Goal: Transaction & Acquisition: Purchase product/service

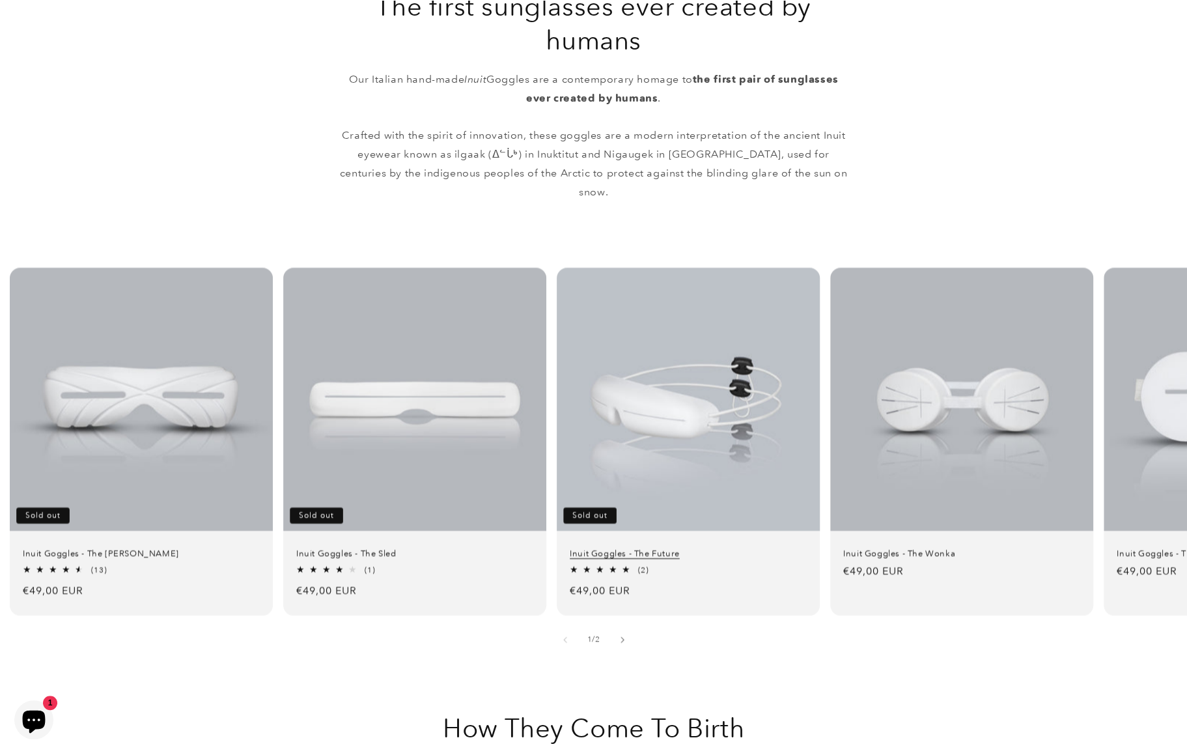
scroll to position [782, 0]
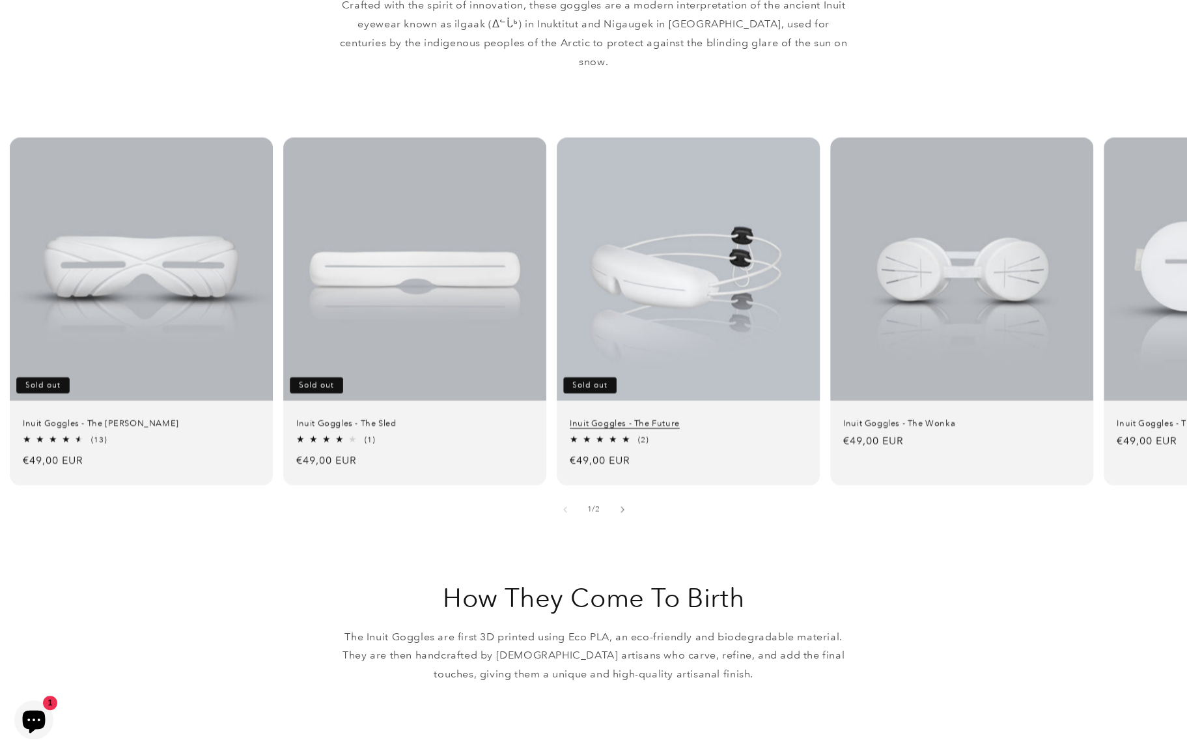
click at [693, 418] on link "Inuit Goggles - The Future" at bounding box center [688, 423] width 237 height 11
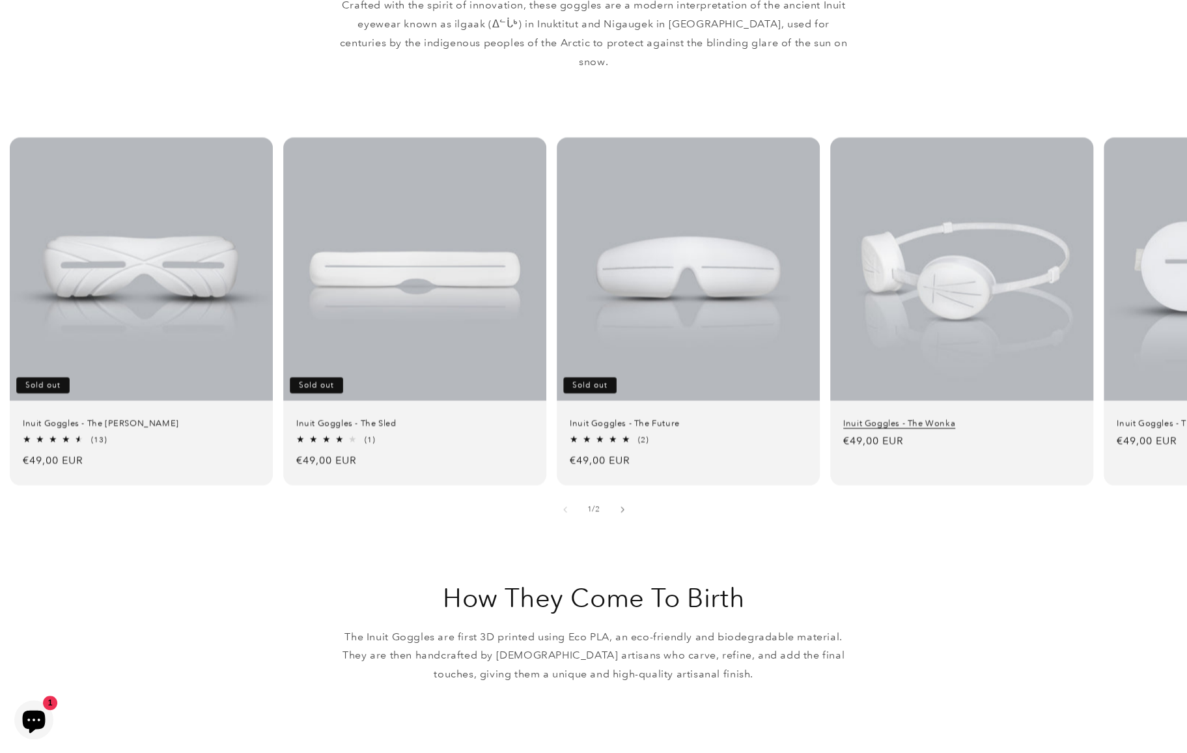
scroll to position [912, 0]
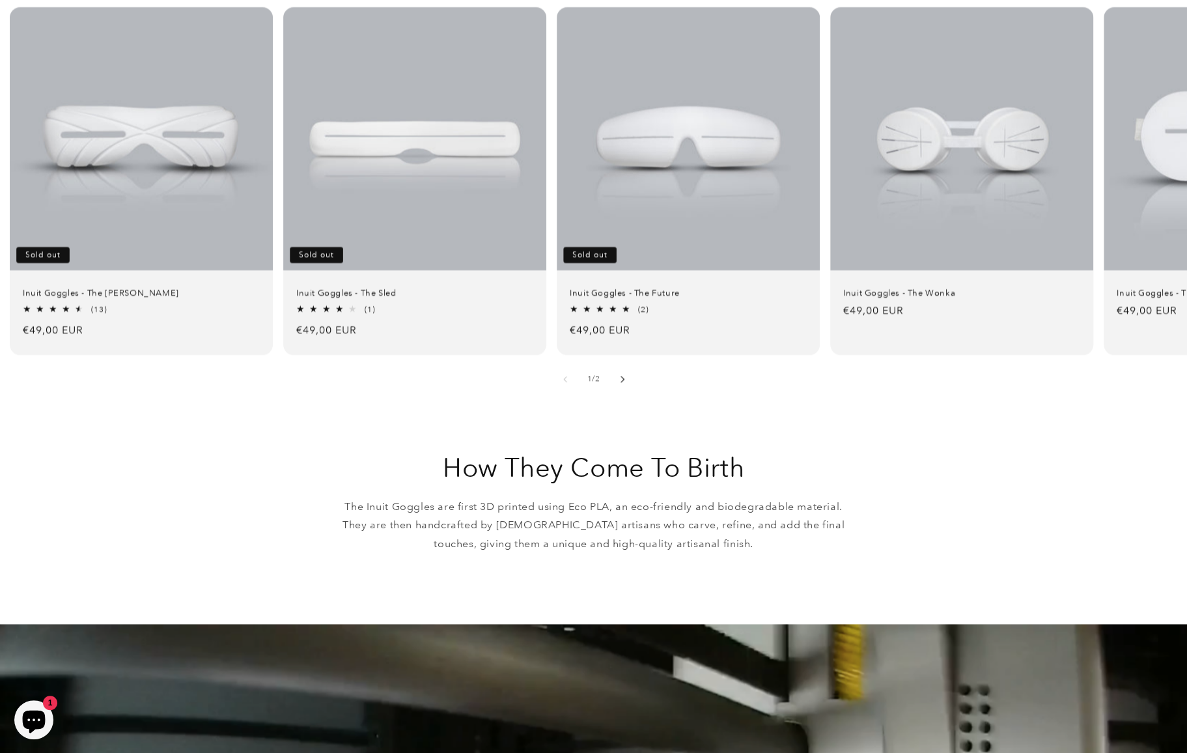
click at [620, 375] on icon "Slide right" at bounding box center [622, 378] width 5 height 7
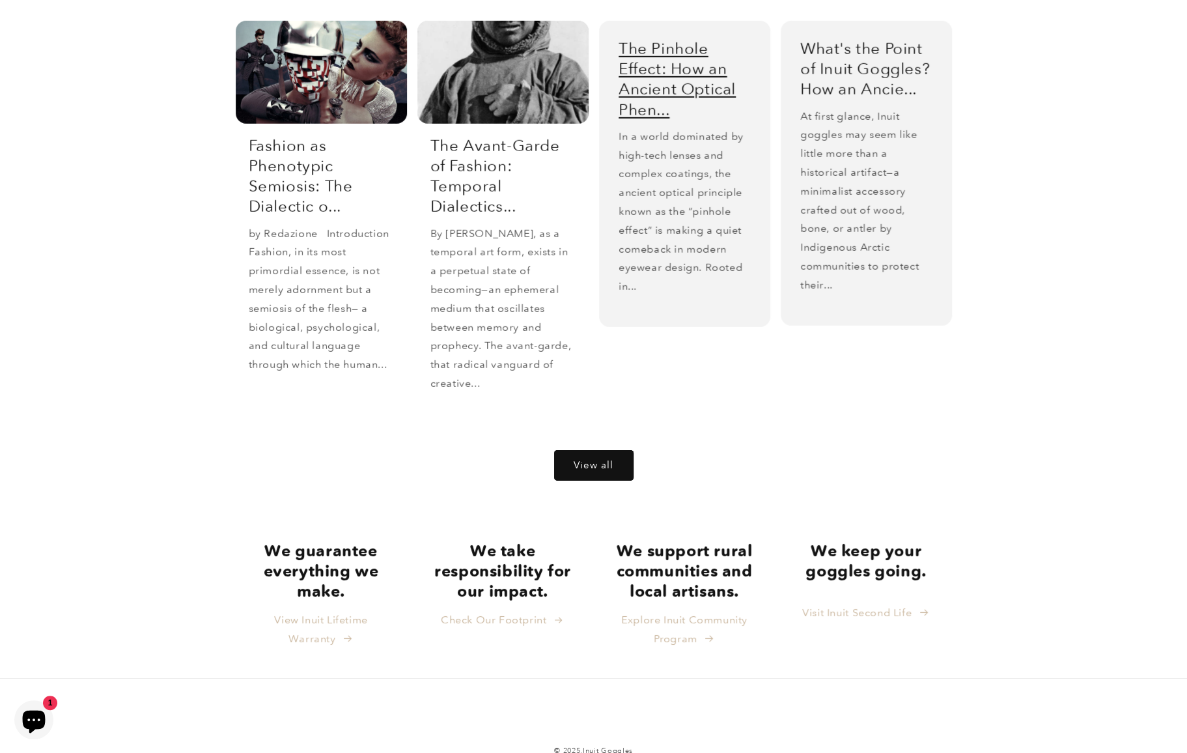
scroll to position [2696, 0]
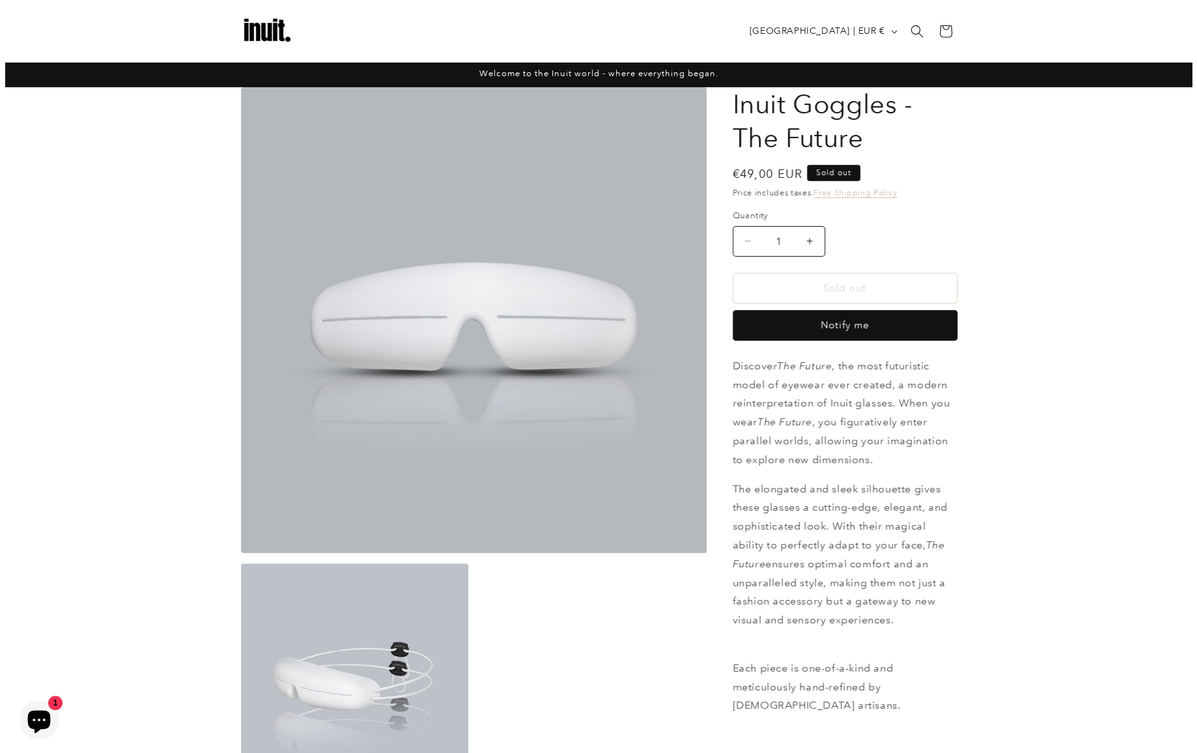
scroll to position [261, 0]
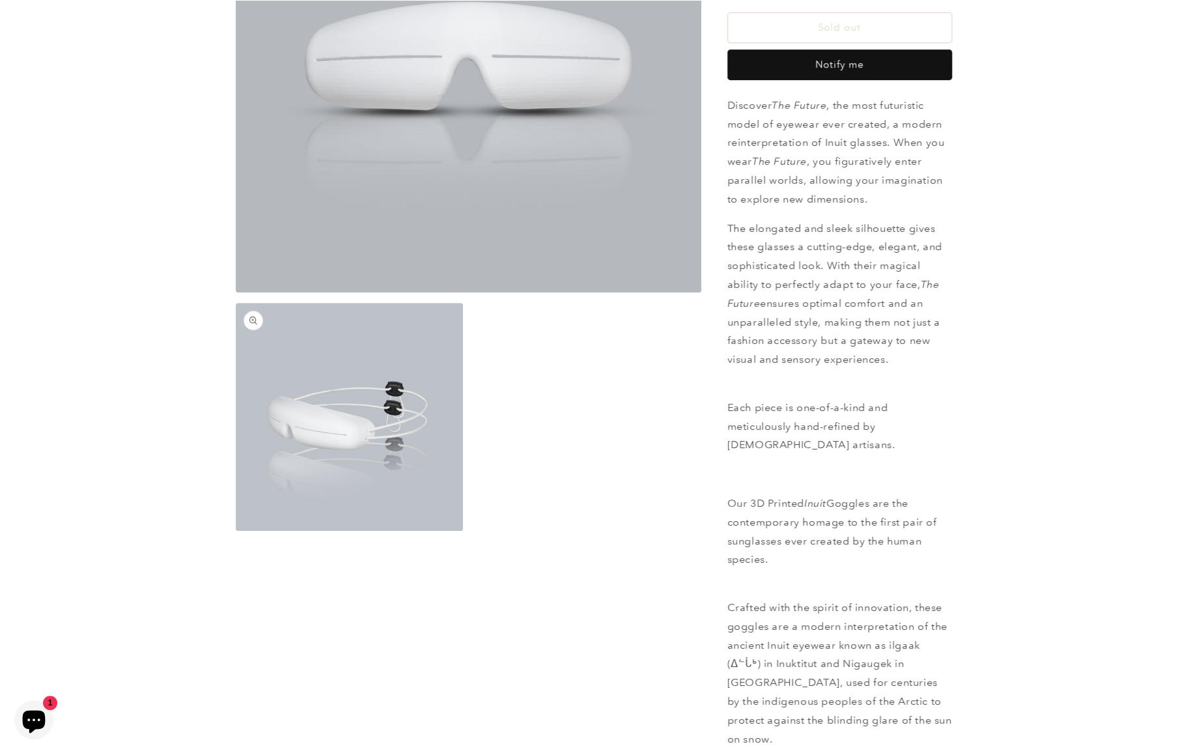
drag, startPoint x: 370, startPoint y: 405, endPoint x: 242, endPoint y: 407, distance: 128.3
click at [221, 380] on div "Skip to product information Open media 1 in modal Open media 2 in modal NaN / o…" at bounding box center [594, 469] width 782 height 1285
click at [236, 531] on button "Open media 2 in modal" at bounding box center [236, 531] width 0 height 0
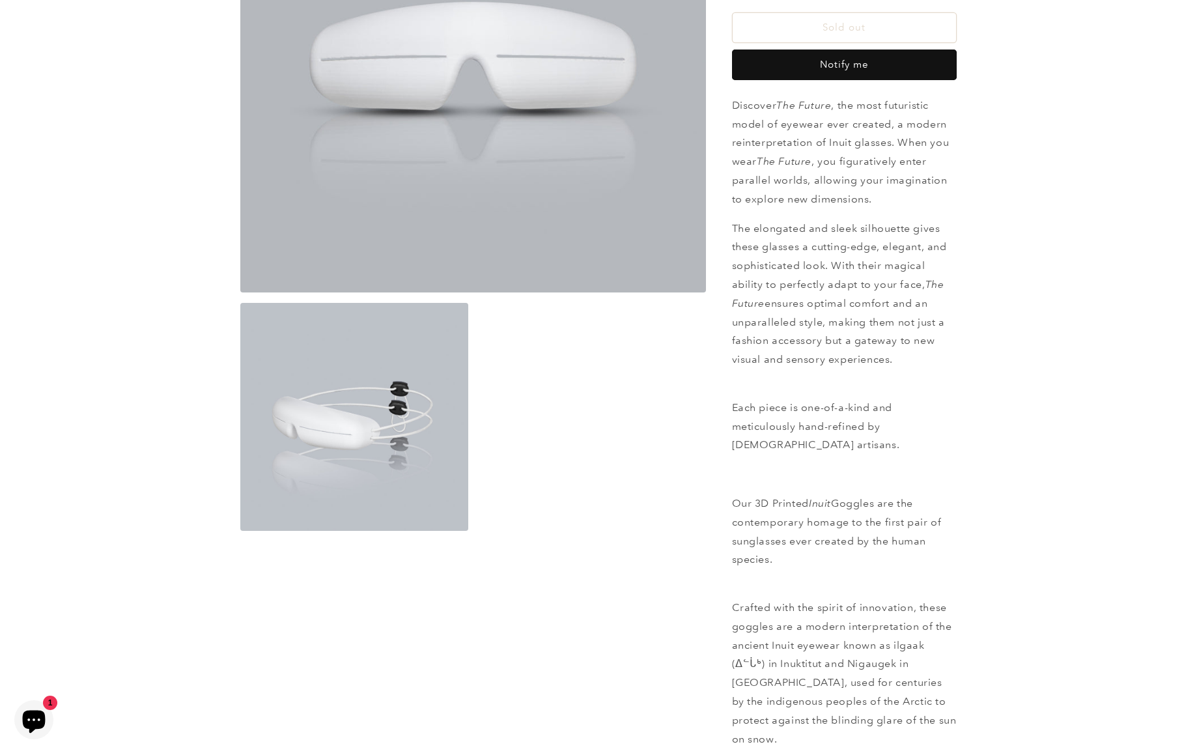
scroll to position [1067, 0]
